Goal: Information Seeking & Learning: Learn about a topic

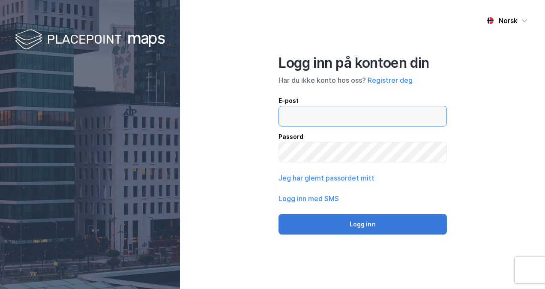
type input "[EMAIL_ADDRESS][DOMAIN_NAME]"
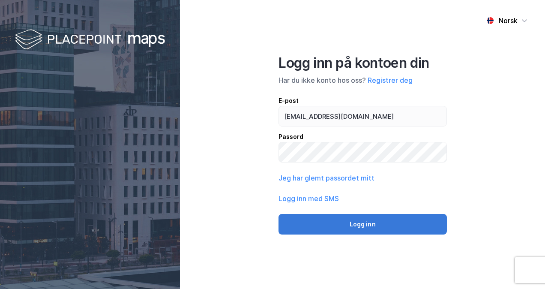
click at [339, 220] on button "Logg inn" at bounding box center [362, 224] width 168 height 21
